Goal: Navigation & Orientation: Find specific page/section

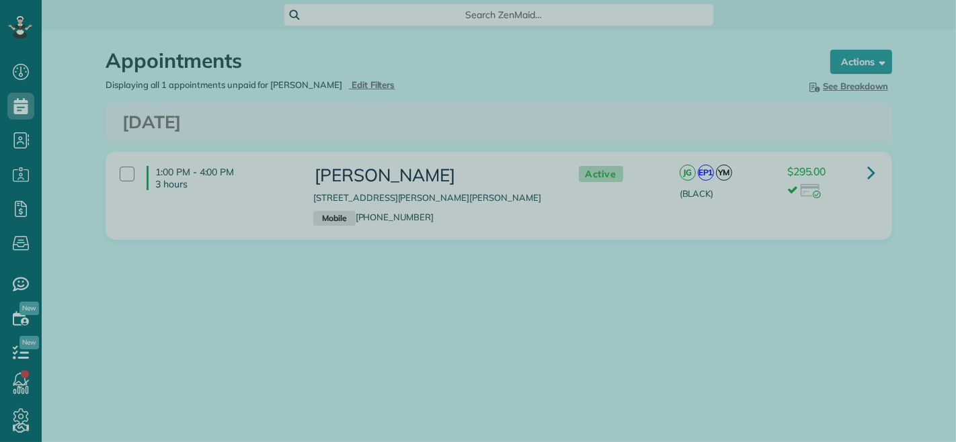
scroll to position [5, 5]
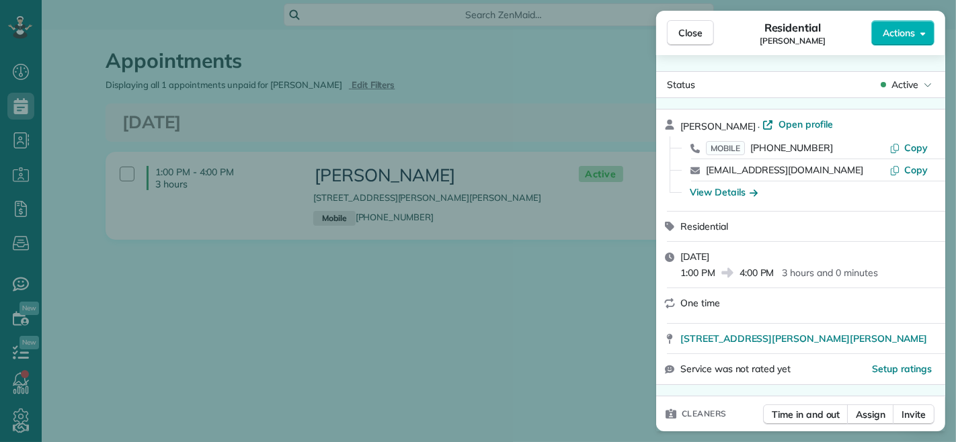
click at [679, 34] on span "Close" at bounding box center [690, 32] width 24 height 13
